Goal: Information Seeking & Learning: Understand process/instructions

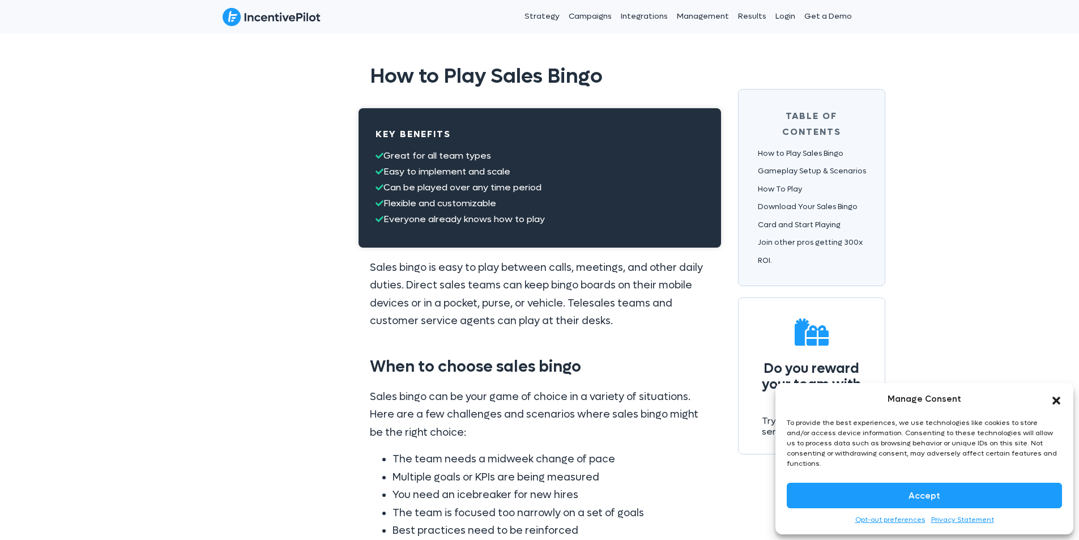
scroll to position [227, 0]
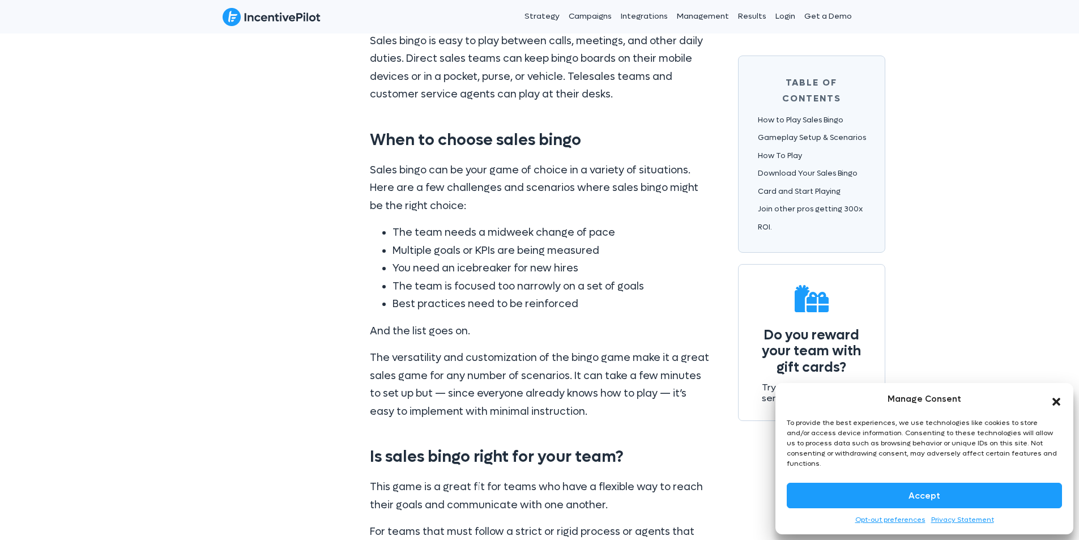
click at [1061, 407] on icon "Close dialog" at bounding box center [1056, 401] width 11 height 11
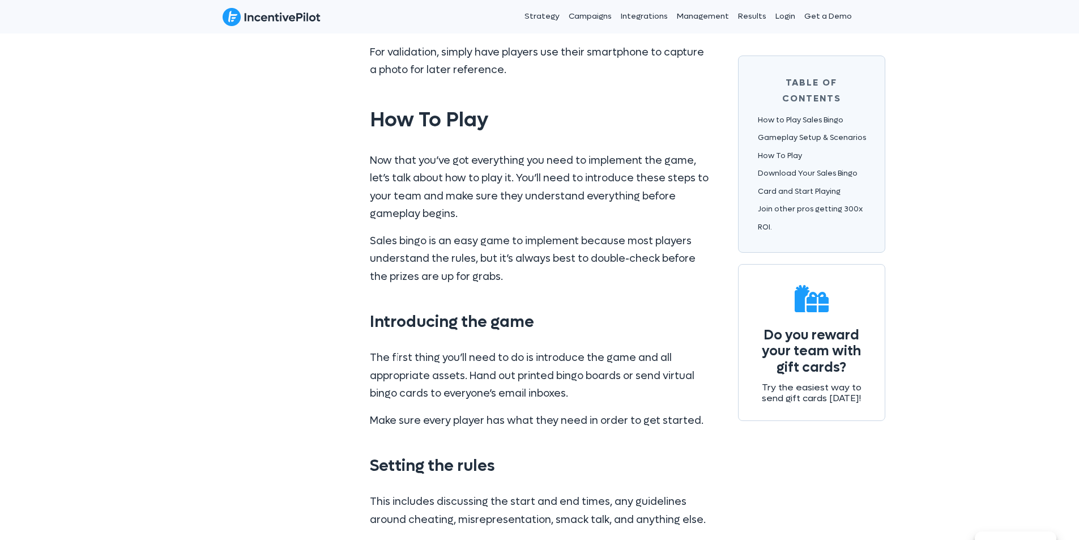
scroll to position [3910, 0]
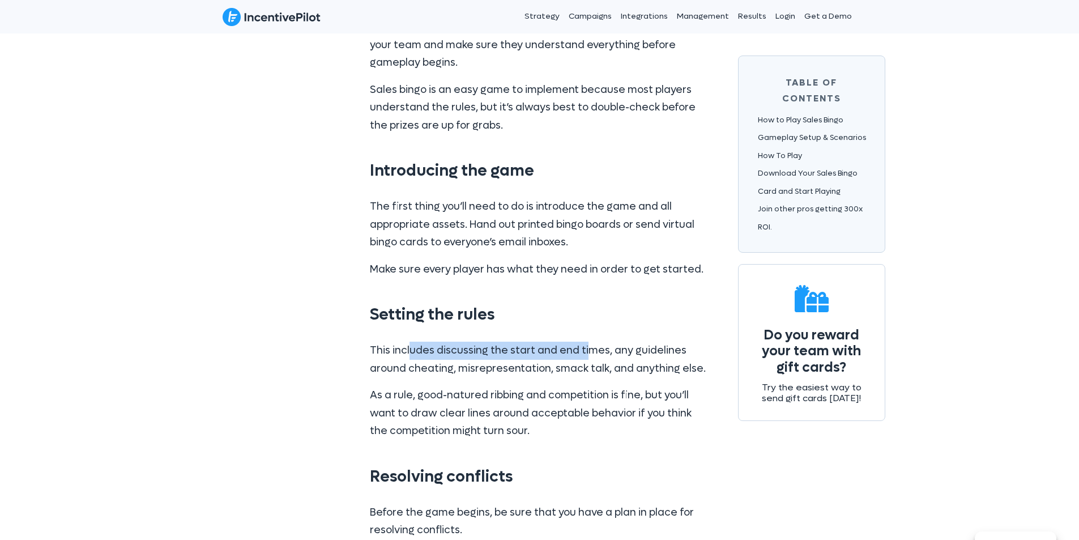
drag, startPoint x: 411, startPoint y: 329, endPoint x: 585, endPoint y: 337, distance: 174.1
click at [585, 342] on p "This includes discussing the start and end times, any guidelines around cheatin…" at bounding box center [540, 360] width 340 height 36
click at [589, 342] on p "This includes discussing the start and end times, any guidelines around cheatin…" at bounding box center [540, 360] width 340 height 36
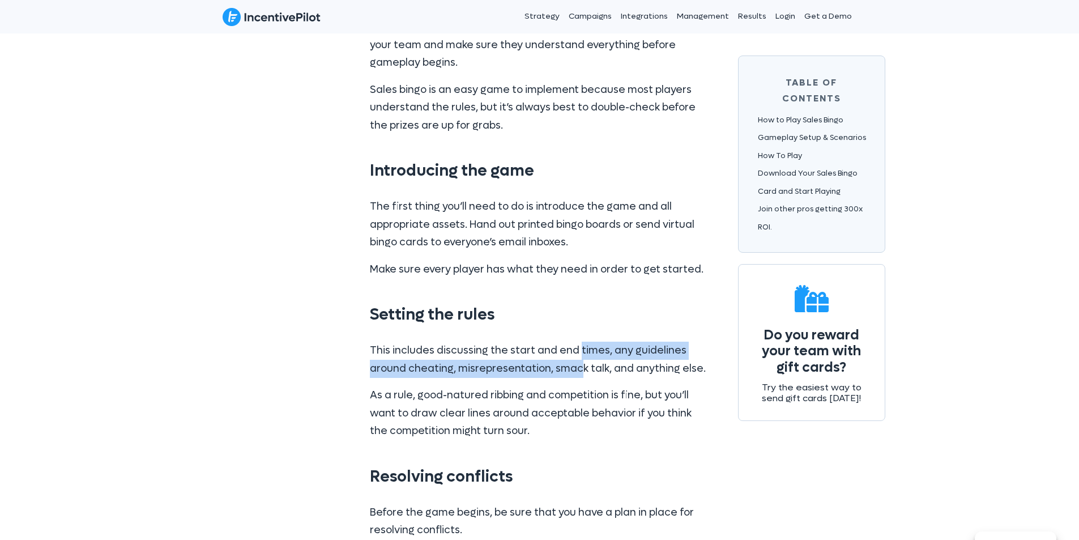
drag, startPoint x: 576, startPoint y: 328, endPoint x: 581, endPoint y: 351, distance: 23.2
click at [581, 351] on p "This includes discussing the start and end times, any guidelines around cheatin…" at bounding box center [540, 360] width 340 height 36
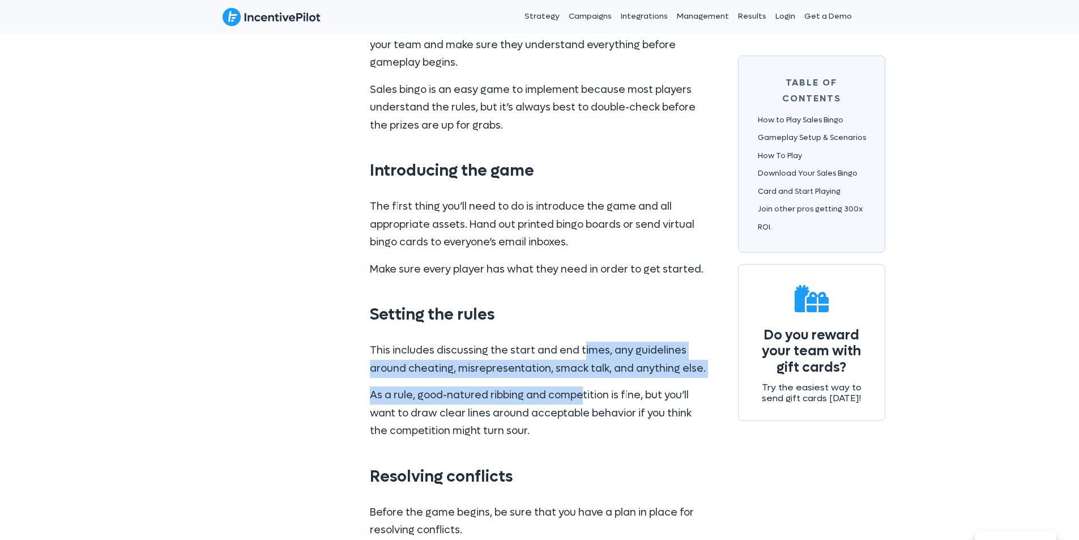
drag, startPoint x: 579, startPoint y: 360, endPoint x: 580, endPoint y: 338, distance: 22.7
click at [580, 342] on div "This includes discussing the start and end times, any guidelines around cheatin…" at bounding box center [540, 391] width 340 height 99
click at [580, 342] on p "This includes discussing the start and end times, any guidelines around cheatin…" at bounding box center [540, 360] width 340 height 36
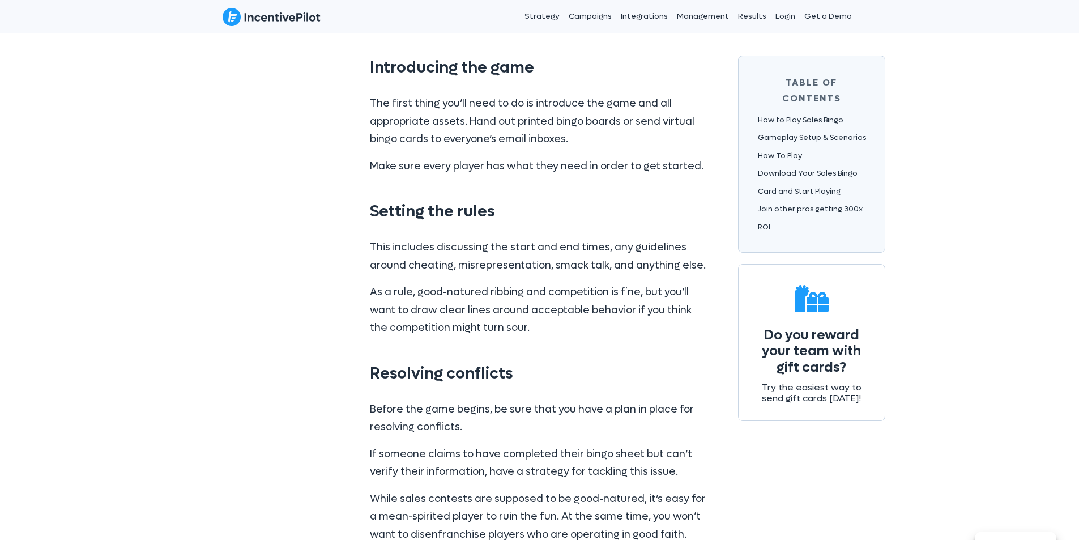
scroll to position [4137, 0]
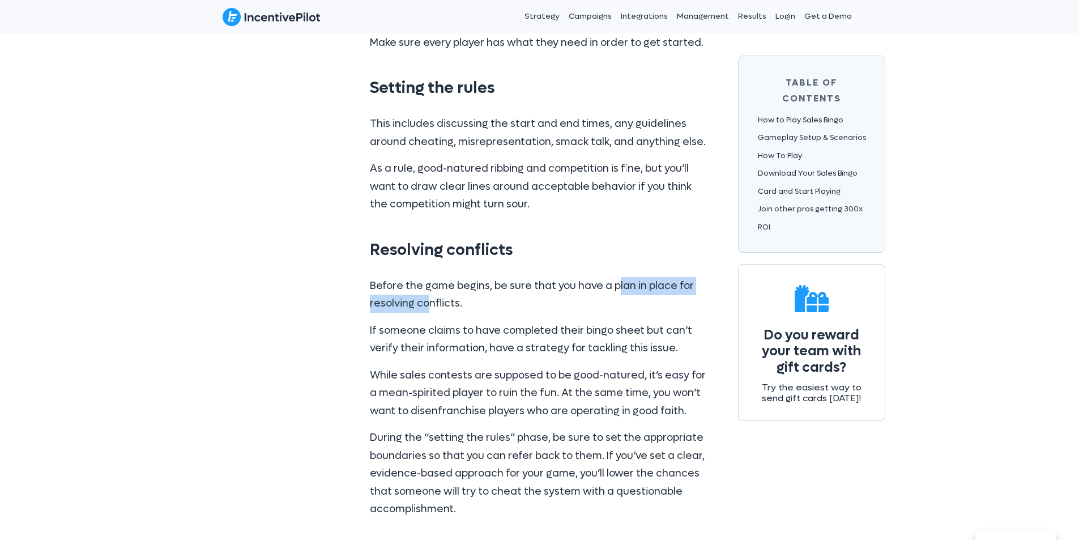
drag, startPoint x: 430, startPoint y: 277, endPoint x: 615, endPoint y: 274, distance: 185.3
click at [615, 277] on p "Before the game begins, be sure that you have a plan in place for resolving con…" at bounding box center [540, 295] width 340 height 36
click at [618, 277] on p "Before the game begins, be sure that you have a plan in place for resolving con…" at bounding box center [540, 295] width 340 height 36
drag, startPoint x: 577, startPoint y: 287, endPoint x: 581, endPoint y: 265, distance: 22.5
click at [581, 277] on p "Before the game begins, be sure that you have a plan in place for resolving con…" at bounding box center [540, 295] width 340 height 36
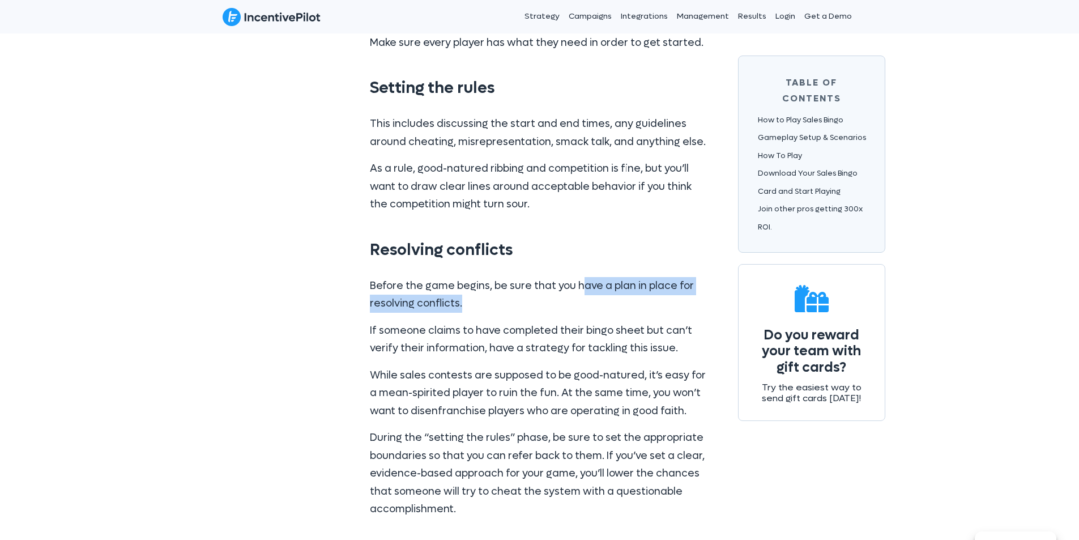
click at [581, 277] on p "Before the game begins, be sure that you have a plan in place for resolving con…" at bounding box center [540, 295] width 340 height 36
drag, startPoint x: 562, startPoint y: 277, endPoint x: 566, endPoint y: 257, distance: 20.2
click at [566, 266] on div "Before the game begins, be sure that you have a plan in place for resolving con…" at bounding box center [540, 402] width 363 height 273
drag, startPoint x: 560, startPoint y: 276, endPoint x: 562, endPoint y: 261, distance: 14.8
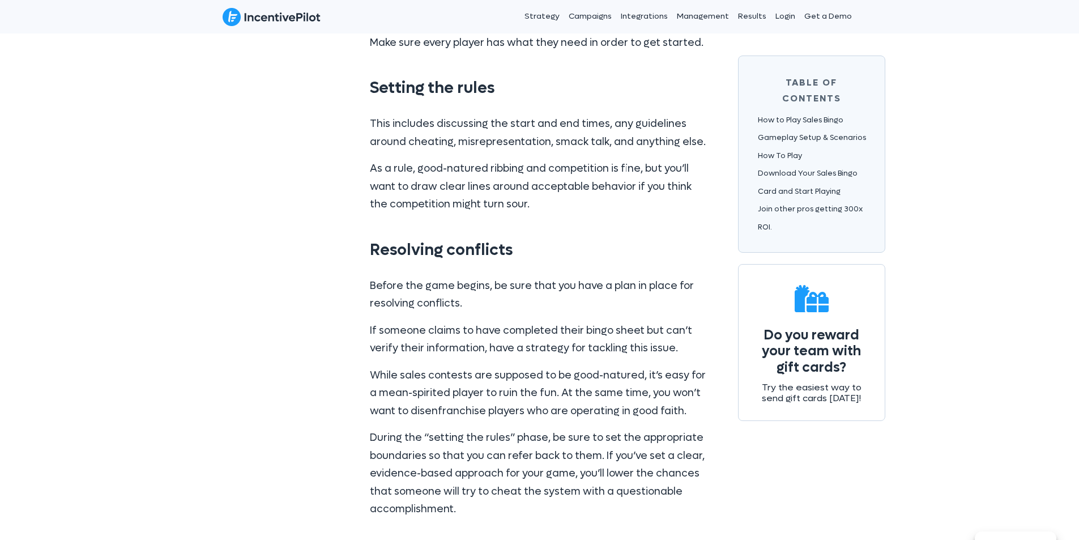
click at [562, 277] on p "Before the game begins, be sure that you have a plan in place for resolving con…" at bounding box center [540, 295] width 340 height 36
drag, startPoint x: 556, startPoint y: 279, endPoint x: 562, endPoint y: 248, distance: 31.7
click at [562, 266] on div "Before the game begins, be sure that you have a plan in place for resolving con…" at bounding box center [540, 402] width 363 height 273
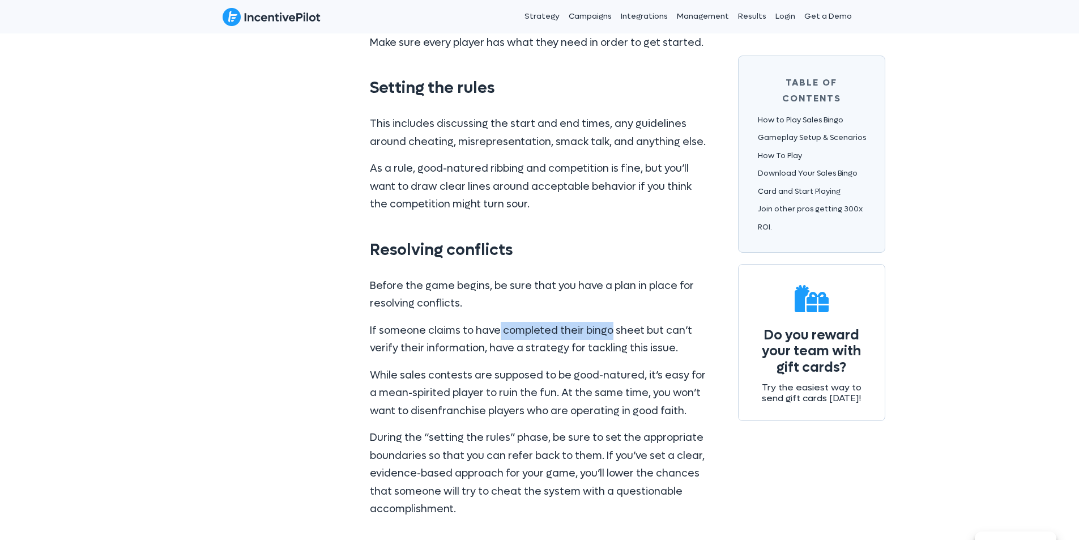
drag, startPoint x: 497, startPoint y: 310, endPoint x: 609, endPoint y: 308, distance: 112.2
click at [609, 322] on p "If someone claims to have completed their bingo sheet but can’t verify their in…" at bounding box center [540, 340] width 340 height 36
click at [610, 322] on p "If someone claims to have completed their bingo sheet but can’t verify their in…" at bounding box center [540, 340] width 340 height 36
drag, startPoint x: 461, startPoint y: 334, endPoint x: 408, endPoint y: 326, distance: 53.9
click at [460, 335] on p "If someone claims to have completed their bingo sheet but can’t verify their in…" at bounding box center [540, 340] width 340 height 36
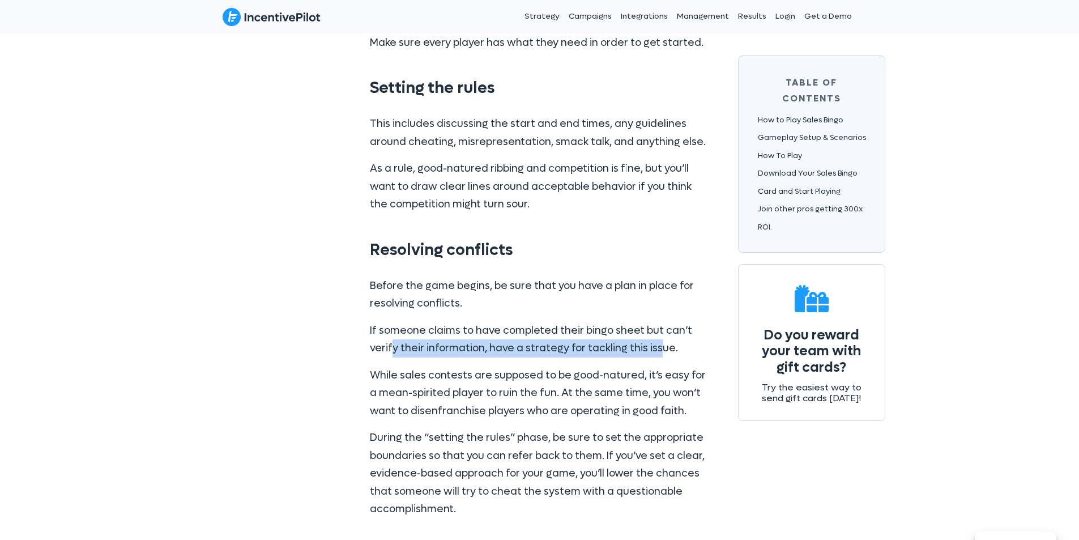
drag, startPoint x: 394, startPoint y: 334, endPoint x: 658, endPoint y: 322, distance: 264.3
click at [658, 322] on p "If someone claims to have completed their bingo sheet but can’t verify their in…" at bounding box center [540, 340] width 340 height 36
drag, startPoint x: 667, startPoint y: 322, endPoint x: 431, endPoint y: 331, distance: 236.5
click at [431, 331] on p "If someone claims to have completed their bingo sheet but can’t verify their in…" at bounding box center [540, 340] width 340 height 36
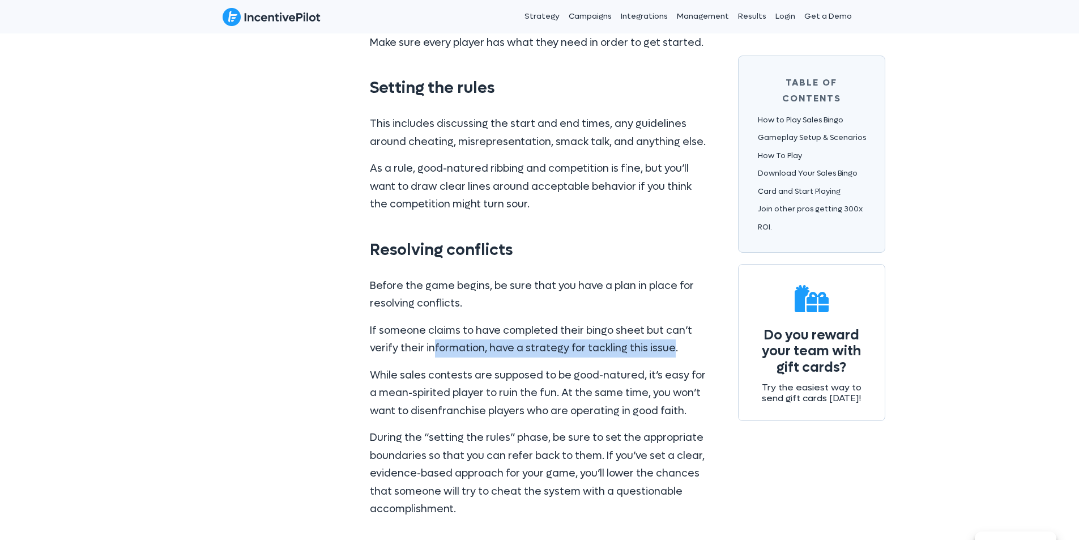
click at [431, 331] on p "If someone claims to have completed their bingo sheet but can’t verify their in…" at bounding box center [540, 340] width 340 height 36
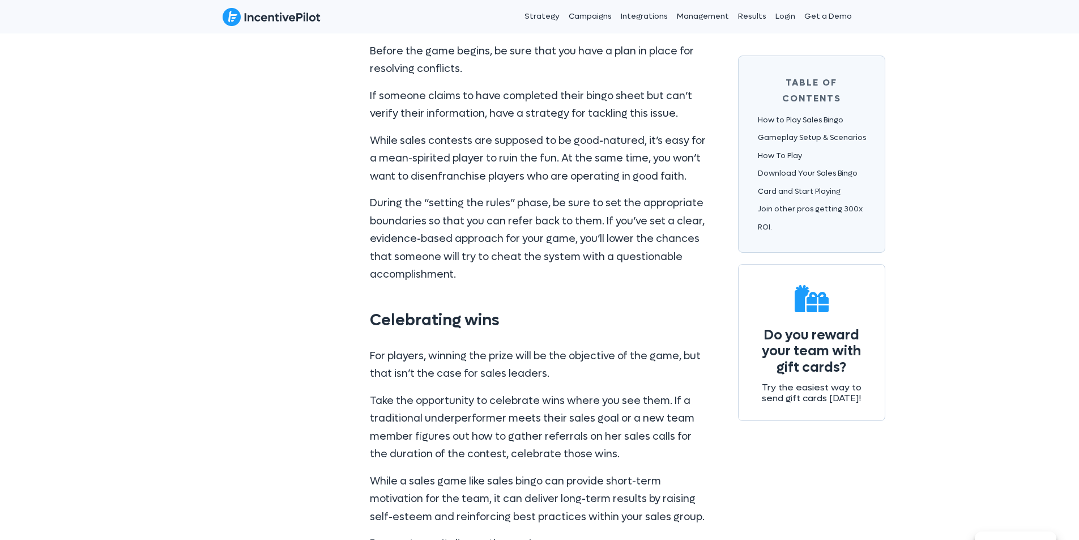
scroll to position [4420, 0]
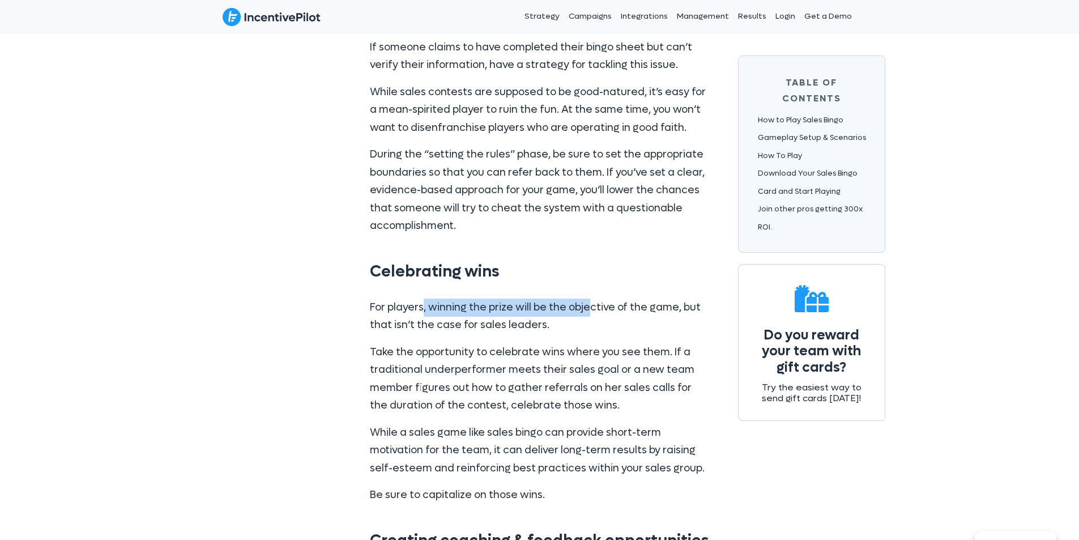
drag, startPoint x: 541, startPoint y: 284, endPoint x: 587, endPoint y: 284, distance: 46.5
click at [587, 299] on p "For players, winning the prize will be the objective of the game, but that isn’…" at bounding box center [540, 317] width 340 height 36
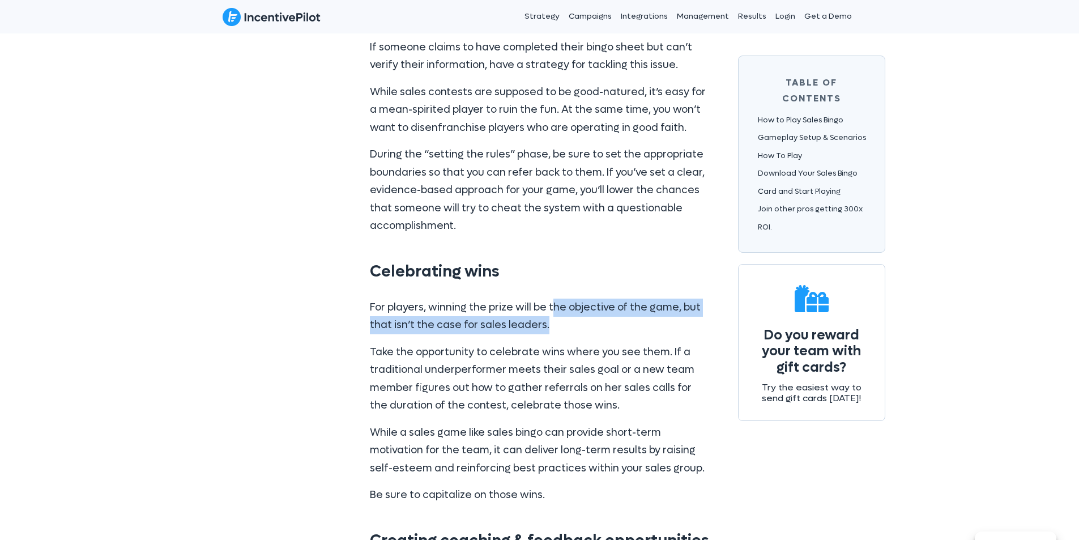
drag, startPoint x: 559, startPoint y: 307, endPoint x: 555, endPoint y: 287, distance: 20.7
click at [555, 299] on p "For players, winning the prize will be the objective of the game, but that isn’…" at bounding box center [540, 317] width 340 height 36
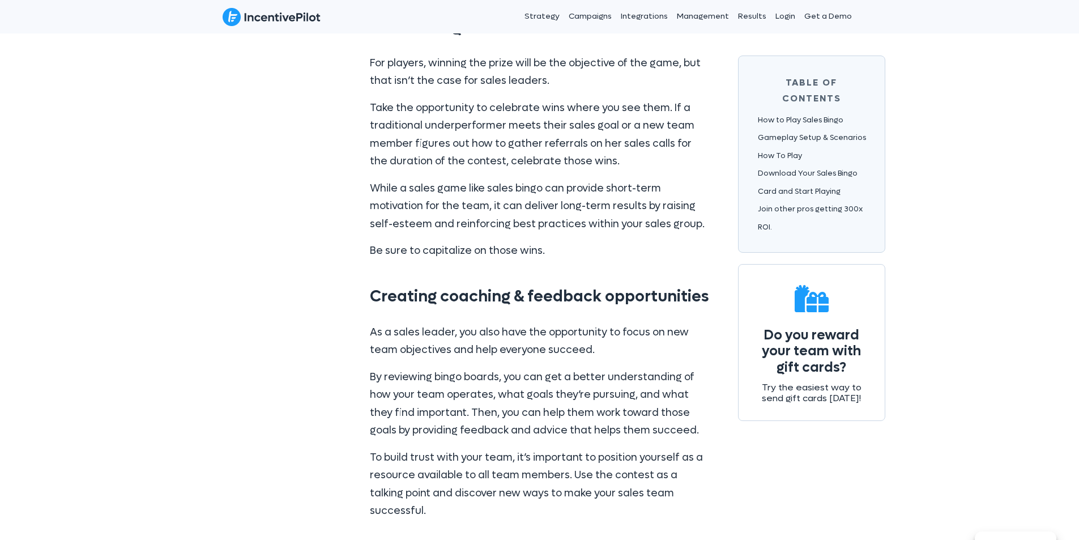
scroll to position [4817, 0]
